Goal: Information Seeking & Learning: Learn about a topic

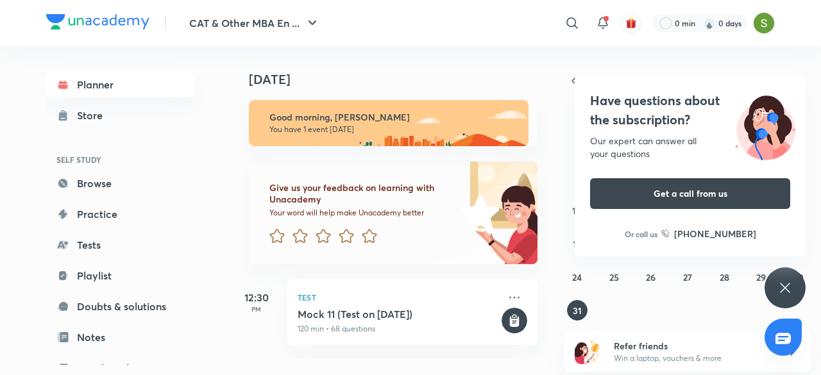
click at [785, 287] on icon at bounding box center [785, 288] width 10 height 10
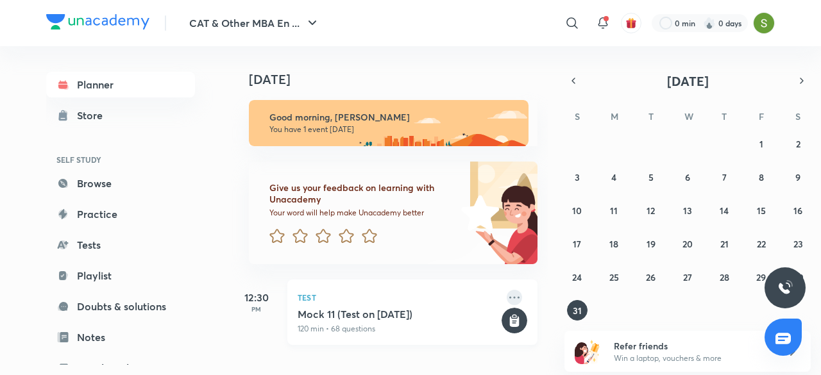
click at [507, 296] on icon at bounding box center [514, 297] width 15 height 15
click at [691, 305] on div "27 28 29 30 31 1 2 3 4 5 6 7 8 9 10 11 12 13 14 15 16 17 18 19 20 21 22 23 24 2…" at bounding box center [687, 226] width 246 height 187
click at [798, 83] on icon "button" at bounding box center [801, 81] width 10 height 12
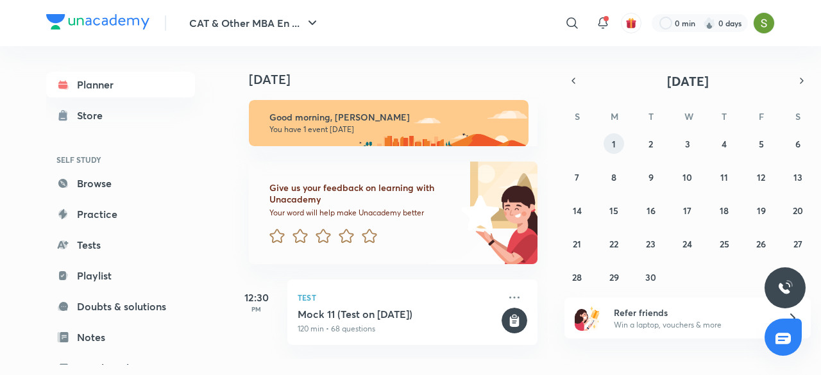
click at [618, 142] on button "1" at bounding box center [613, 143] width 21 height 21
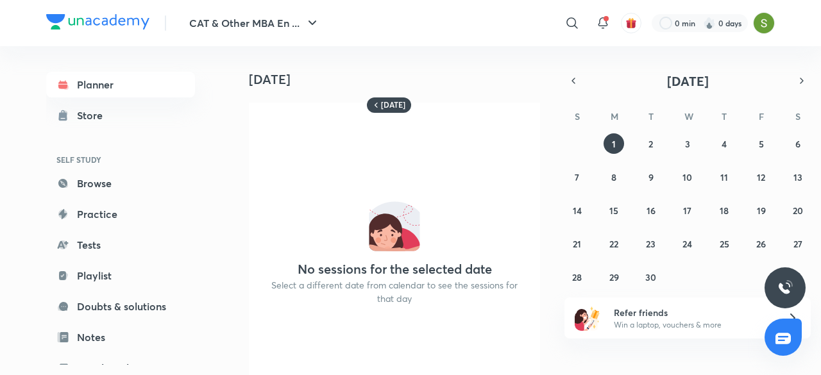
scroll to position [55, 0]
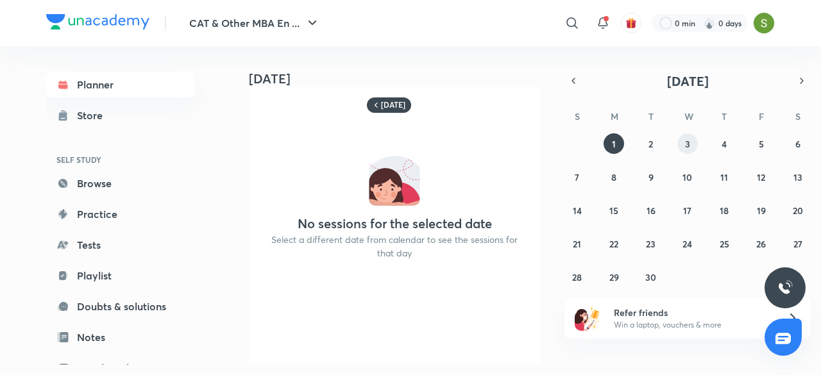
click at [681, 140] on button "3" at bounding box center [687, 143] width 21 height 21
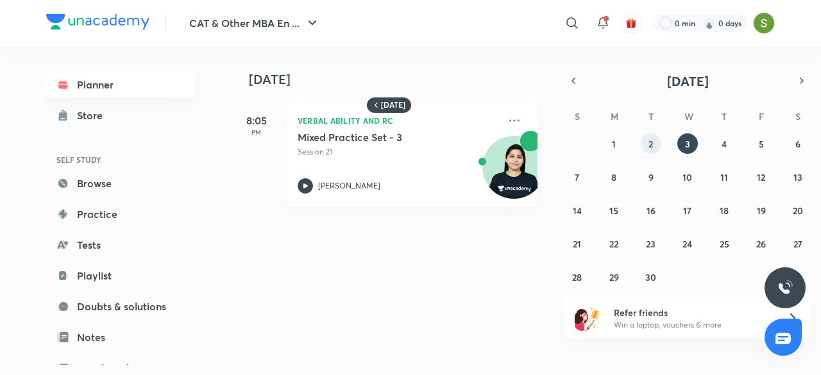
click at [649, 141] on abbr "2" at bounding box center [650, 144] width 4 height 12
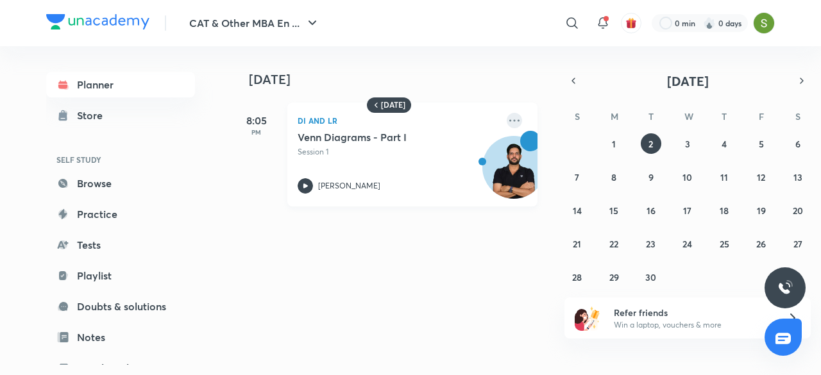
click at [509, 121] on icon at bounding box center [514, 120] width 10 height 2
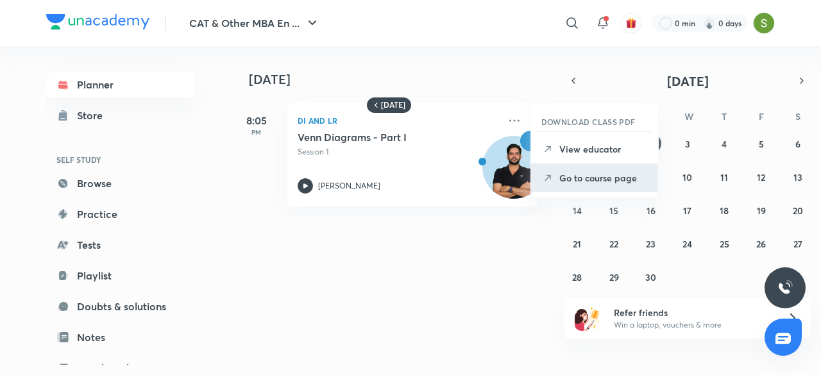
click at [569, 180] on p "Go to course page" at bounding box center [603, 177] width 88 height 13
